Goal: Check status: Check status

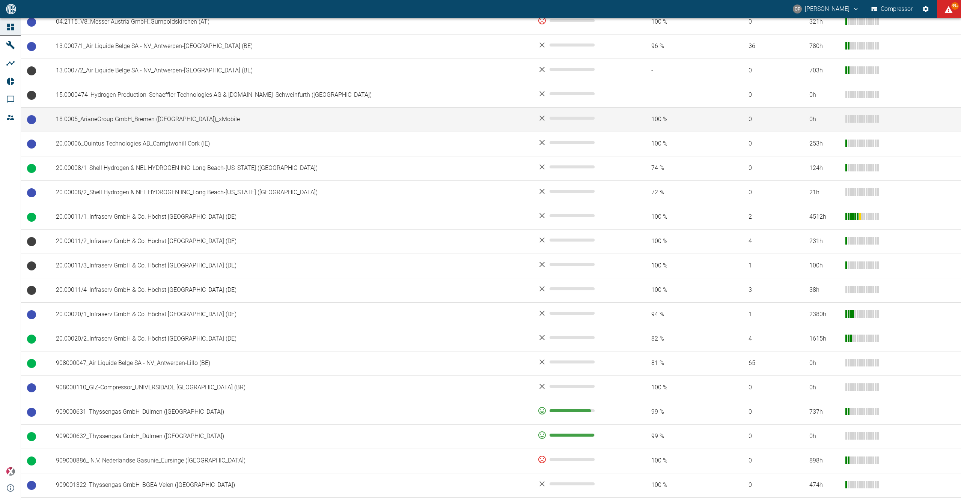
scroll to position [200, 0]
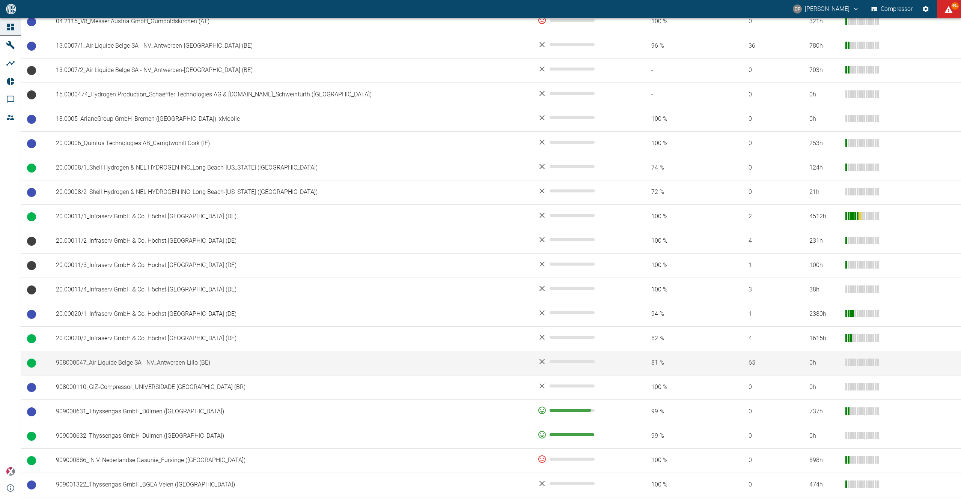
click at [124, 366] on td "908000047_Air Liquide Belge SA - NV_Antwerpen-Lillo (BE)" at bounding box center [291, 363] width 482 height 24
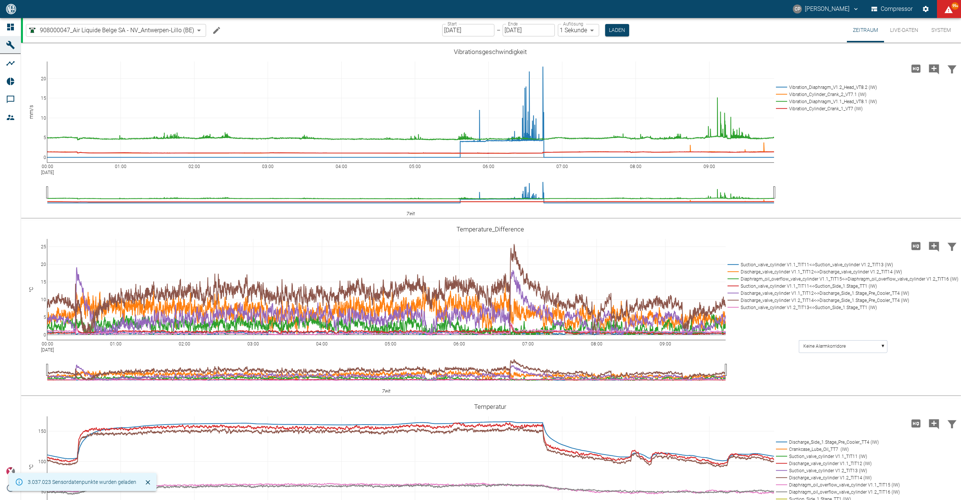
click at [525, 29] on input "[DATE]" at bounding box center [529, 30] width 52 height 12
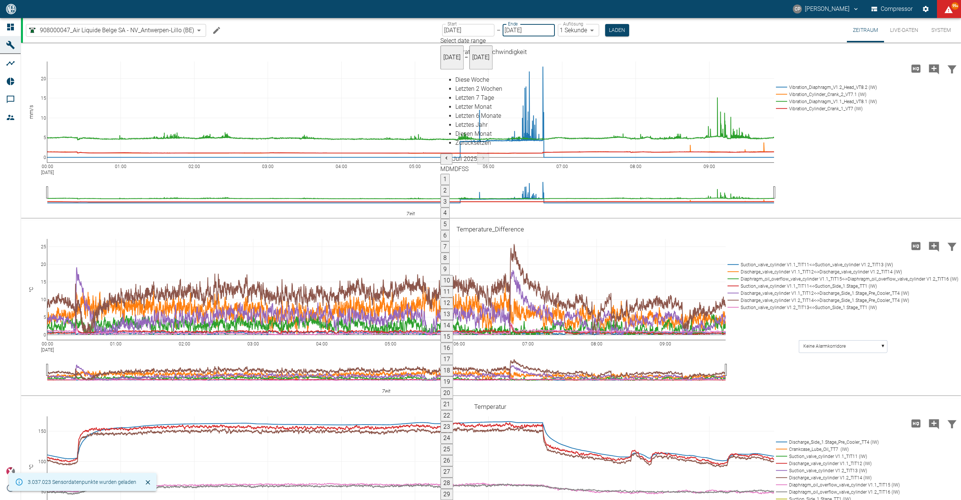
click at [450, 30] on input "[DATE]" at bounding box center [468, 30] width 52 height 12
type input "[DATE]"
type input "2min"
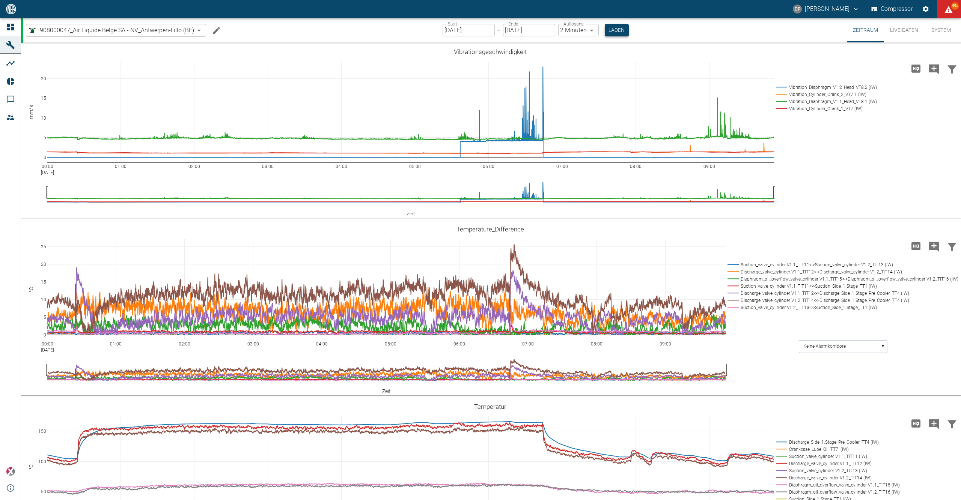
click at [612, 31] on button "Laden" at bounding box center [617, 30] width 24 height 12
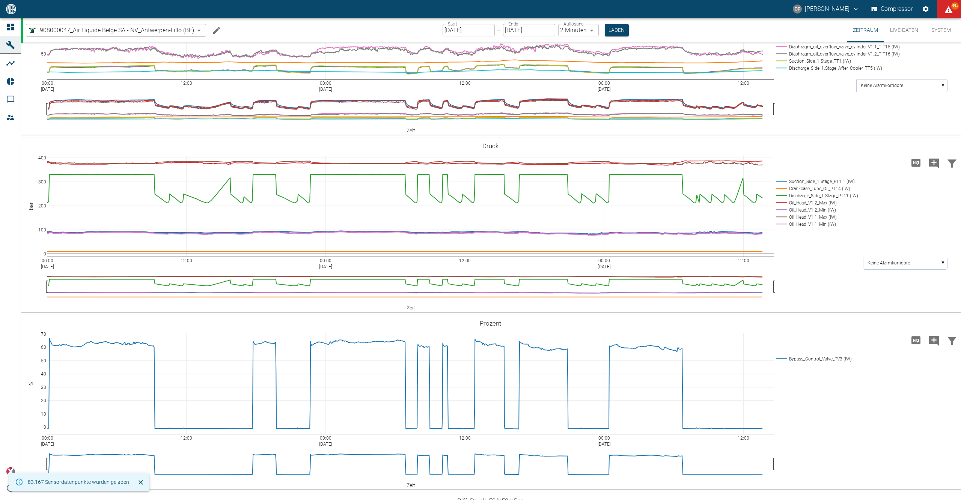
scroll to position [500, 0]
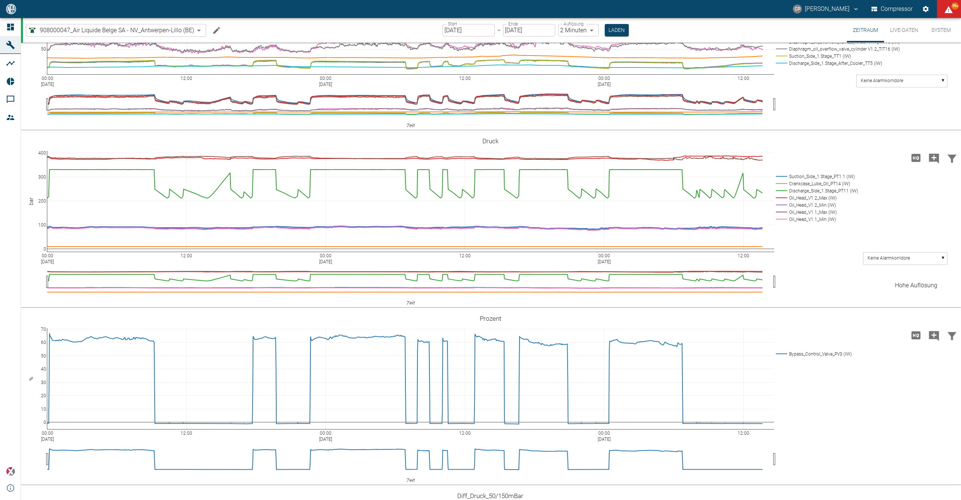
click at [918, 162] on icon "Hohe Auflösung" at bounding box center [916, 158] width 9 height 8
click at [592, 32] on body "CP Christoph Palm Compressor 99+ Dashboard Maschinen Analysen Reports Kommentar…" at bounding box center [480, 250] width 961 height 500
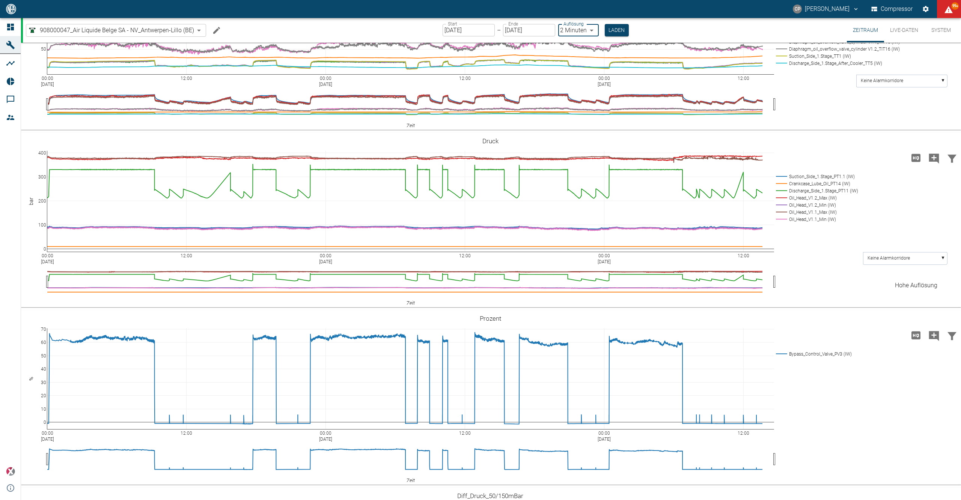
click at [590, 500] on div at bounding box center [480, 506] width 961 height 0
drag, startPoint x: 590, startPoint y: 27, endPoint x: 594, endPoint y: 33, distance: 7.4
click at [590, 500] on div at bounding box center [480, 506] width 961 height 0
click at [586, 500] on div at bounding box center [480, 506] width 961 height 0
click at [588, 29] on body "CP Christoph Palm Compressor 99+ Dashboard Maschinen Analysen Reports Kommentar…" at bounding box center [480, 250] width 961 height 500
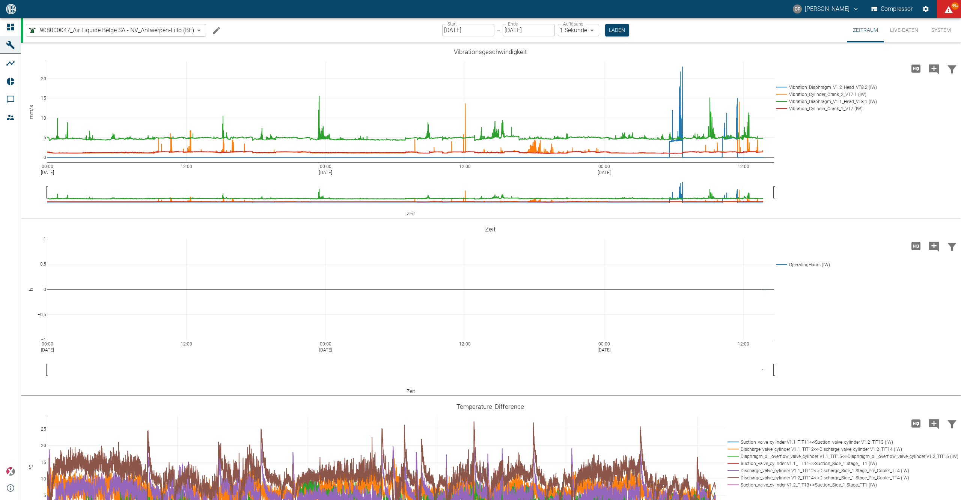
scroll to position [550, 0]
